Goal: Use online tool/utility: Utilize a website feature to perform a specific function

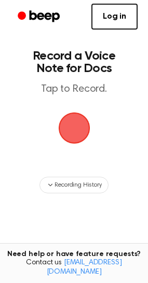
click at [71, 121] on span "button" at bounding box center [73, 128] width 49 height 49
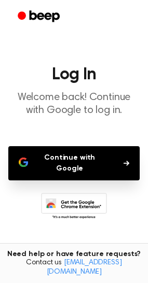
click at [76, 153] on button "Continue with Google" at bounding box center [73, 163] width 131 height 34
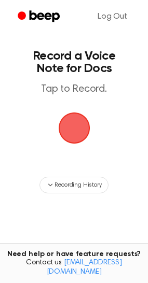
click at [74, 129] on span "button" at bounding box center [73, 128] width 45 height 45
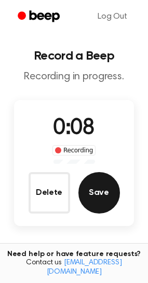
click at [98, 197] on button "Save" at bounding box center [98, 192] width 41 height 41
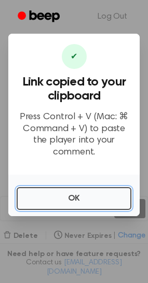
click at [98, 197] on button "OK" at bounding box center [74, 198] width 115 height 23
